Goal: Task Accomplishment & Management: Complete application form

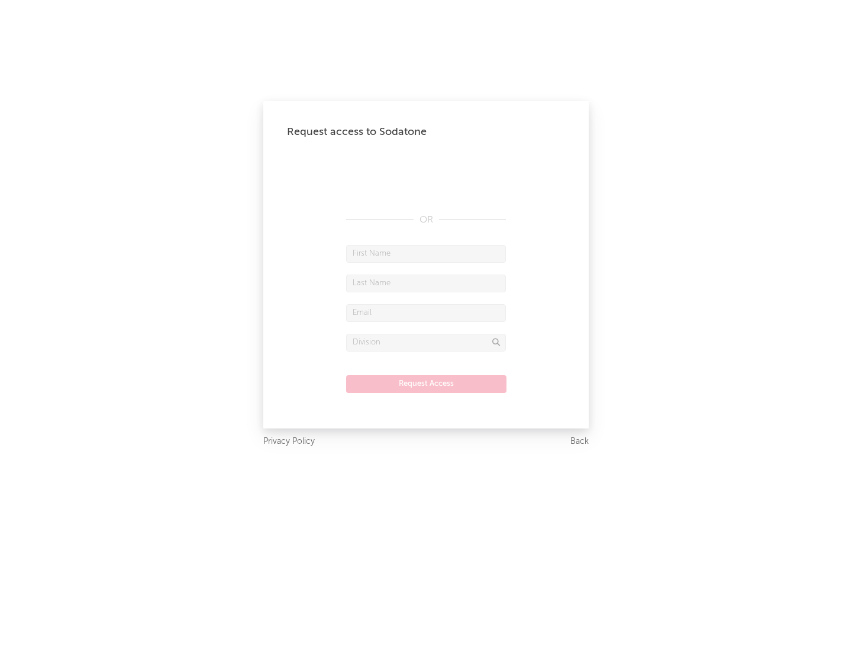
click at [426, 253] on input "text" at bounding box center [426, 254] width 160 height 18
type input "[PERSON_NAME]"
click at [426, 283] on input "text" at bounding box center [426, 284] width 160 height 18
type input "[PERSON_NAME]"
click at [426, 313] on input "text" at bounding box center [426, 313] width 160 height 18
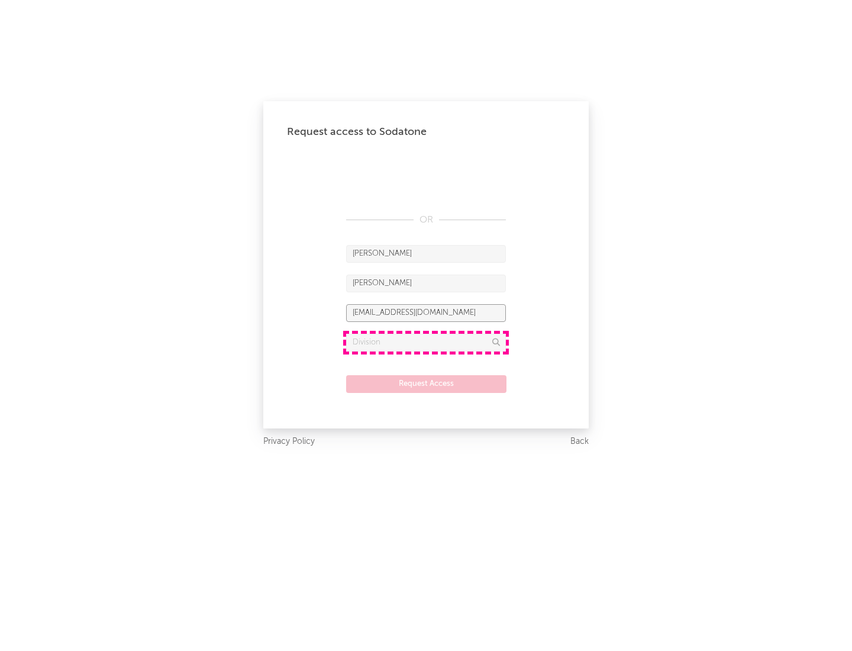
type input "[EMAIL_ADDRESS][DOMAIN_NAME]"
click at [426, 342] on input "text" at bounding box center [426, 343] width 160 height 18
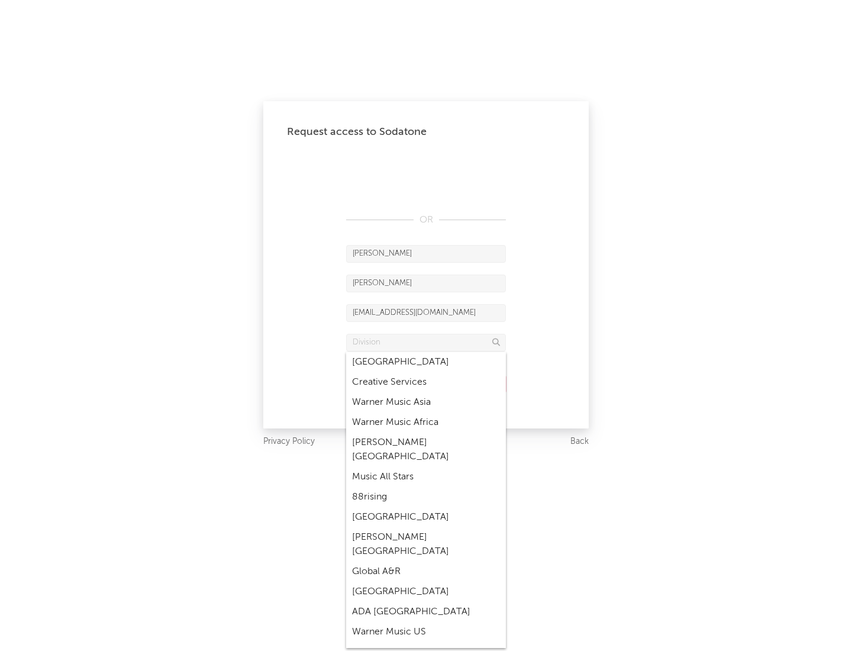
click at [426, 467] on div "Music All Stars" at bounding box center [426, 477] width 160 height 20
type input "Music All Stars"
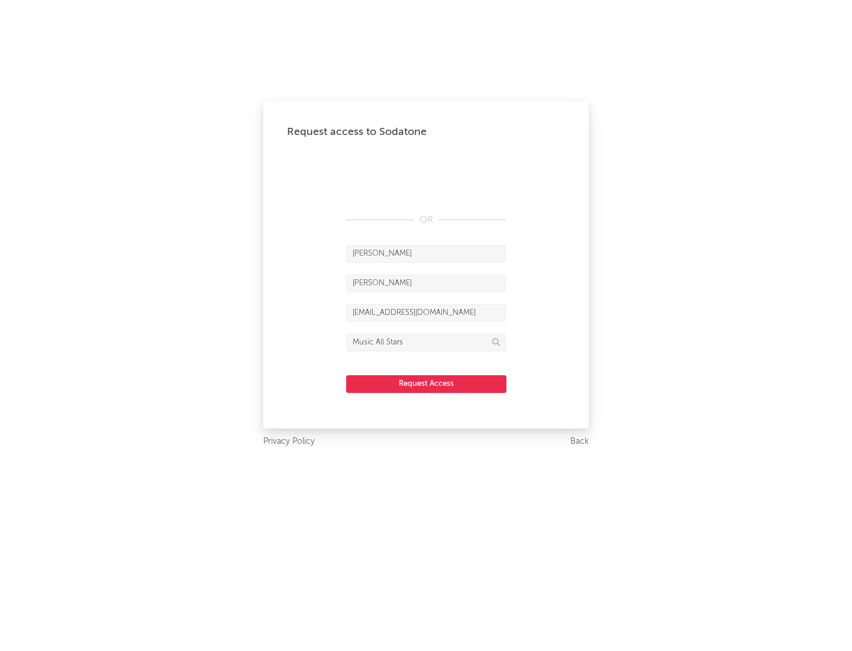
click at [426, 384] on button "Request Access" at bounding box center [426, 384] width 160 height 18
